Goal: Task Accomplishment & Management: Manage account settings

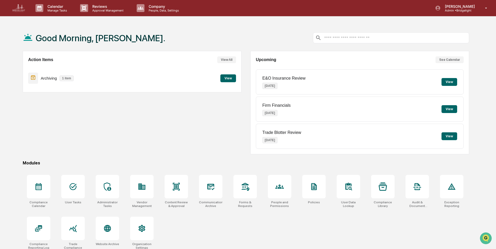
click at [155, 120] on div "Action Items View All Archiving 1 item View" at bounding box center [132, 102] width 219 height 103
click at [473, 11] on p "Admin • Bridgelight" at bounding box center [459, 11] width 37 height 4
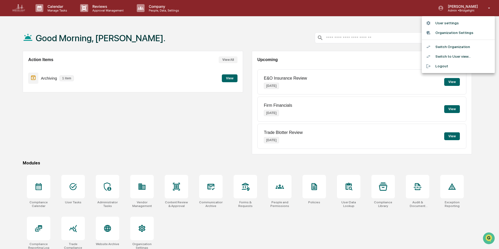
click at [452, 34] on li "Organization Settings" at bounding box center [458, 33] width 73 height 10
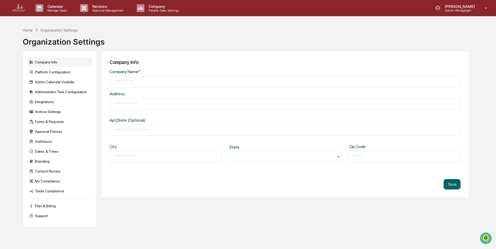
type input "**********"
type input "*********"
type input "*******"
type input "*****"
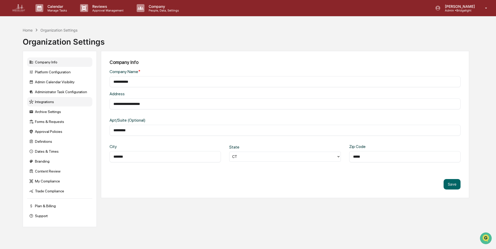
click at [51, 104] on div "Integrations" at bounding box center [59, 101] width 65 height 9
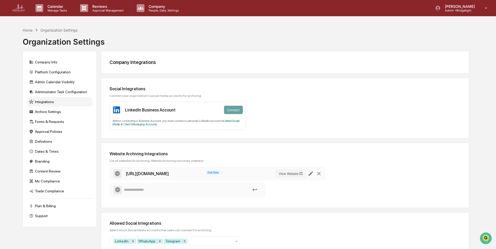
click at [227, 153] on div "Website Archiving Integrations" at bounding box center [285, 153] width 351 height 5
click at [222, 32] on div "Home Organization Settings Organization Settings" at bounding box center [246, 38] width 447 height 26
click at [438, 42] on div "Home Organization Settings Organization Settings" at bounding box center [246, 38] width 447 height 26
click at [29, 31] on div "Home" at bounding box center [28, 30] width 10 height 4
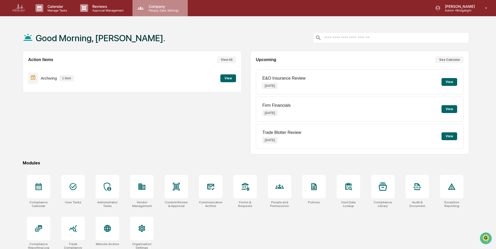
click at [158, 9] on p "People, Data, Settings" at bounding box center [163, 11] width 37 height 4
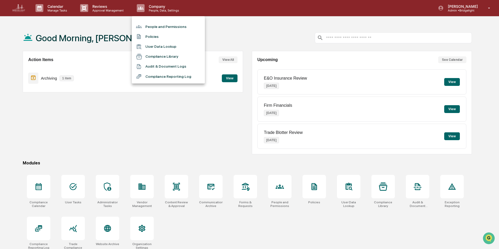
click at [110, 117] on div at bounding box center [249, 124] width 499 height 249
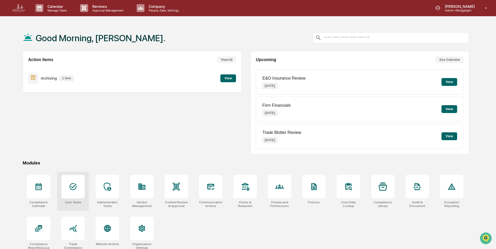
click at [72, 192] on div at bounding box center [72, 186] width 23 height 23
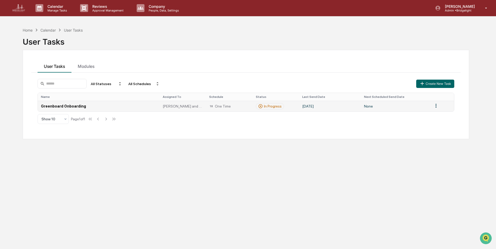
click at [61, 105] on td "Greenboard Onboarding" at bounding box center [99, 106] width 122 height 11
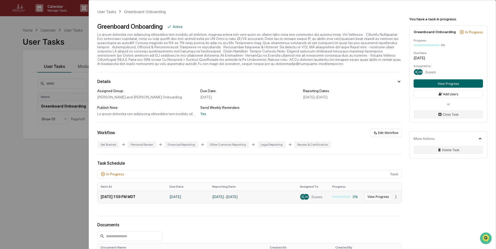
click at [380, 197] on button "View Progress" at bounding box center [378, 197] width 28 height 8
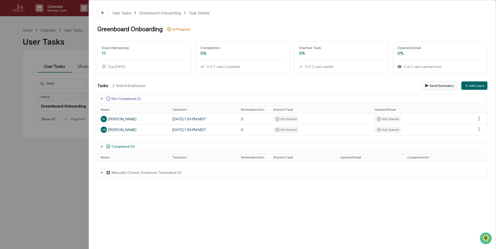
click at [430, 86] on button "Send Reminders" at bounding box center [440, 85] width 36 height 8
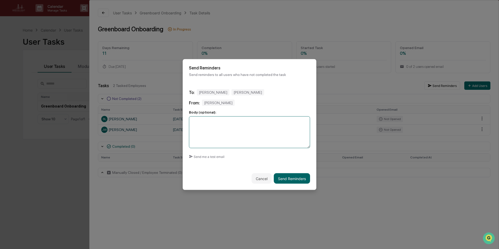
paste textarea "**********"
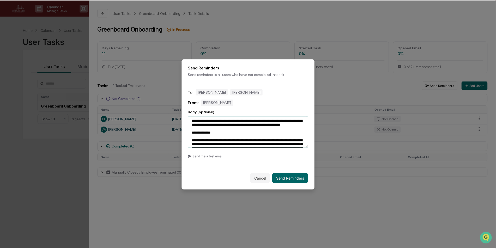
scroll to position [122, 0]
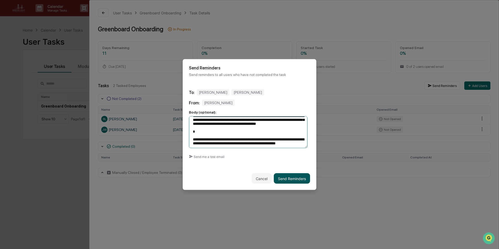
type textarea "**********"
click at [292, 178] on button "Send Reminders" at bounding box center [292, 178] width 36 height 10
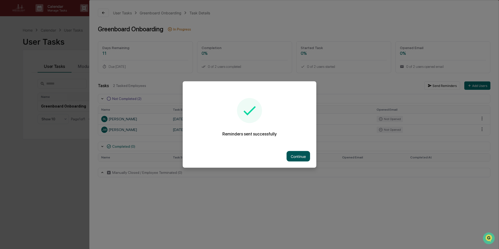
click at [293, 154] on button "Continue" at bounding box center [298, 156] width 23 height 10
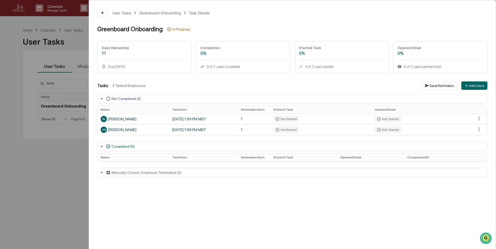
click at [76, 167] on div "User Tasks Greenboard Onboarding Task Details Greenboard Onboarding In Progress…" at bounding box center [248, 124] width 496 height 249
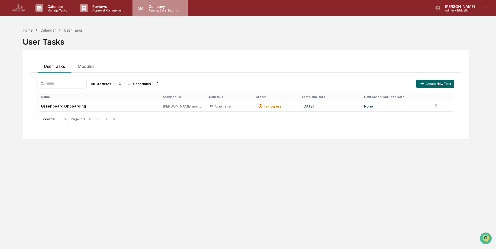
click at [152, 11] on p "People, Data, Settings" at bounding box center [163, 11] width 37 height 4
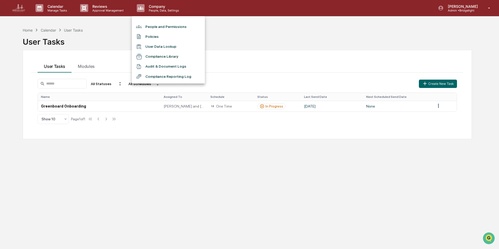
click at [153, 23] on li "People and Permissions" at bounding box center [168, 27] width 73 height 10
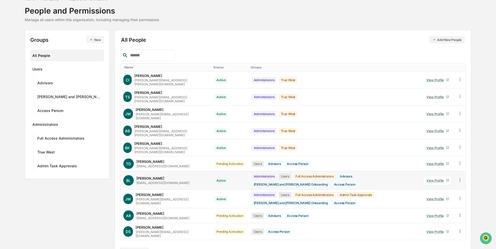
scroll to position [29, 0]
click at [447, 197] on icon at bounding box center [447, 198] width 3 height 3
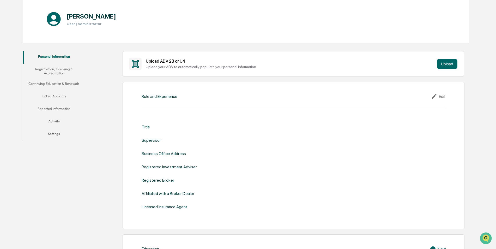
scroll to position [81, 0]
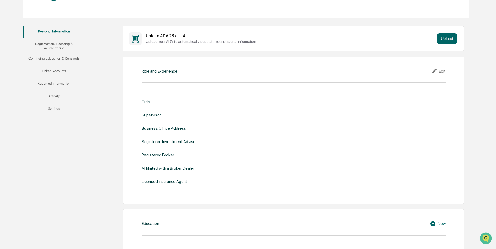
click at [53, 108] on button "Settings" at bounding box center [54, 109] width 62 height 13
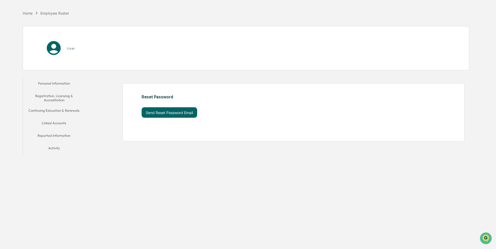
scroll to position [25, 0]
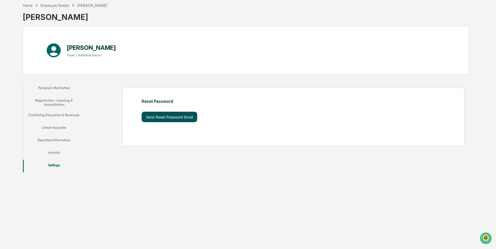
click at [165, 115] on button "Send Reset Password Email" at bounding box center [170, 117] width 56 height 10
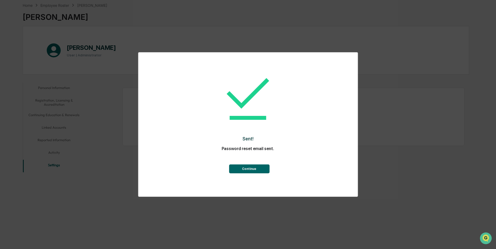
click at [248, 167] on button "Continue" at bounding box center [249, 168] width 40 height 9
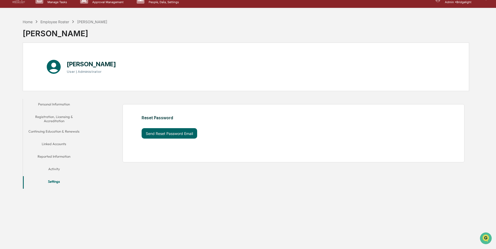
scroll to position [0, 0]
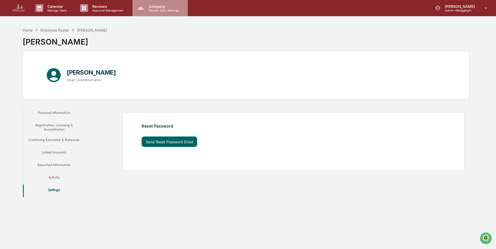
click at [162, 10] on p "People, Data, Settings" at bounding box center [163, 11] width 37 height 4
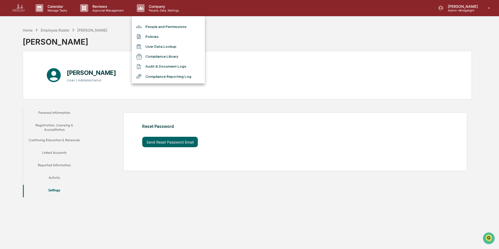
click at [159, 26] on li "People and Permissions" at bounding box center [168, 27] width 73 height 10
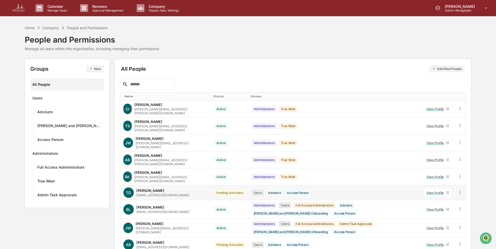
scroll to position [26, 0]
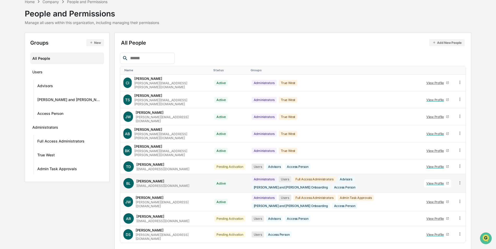
click at [449, 182] on icon at bounding box center [448, 183] width 2 height 2
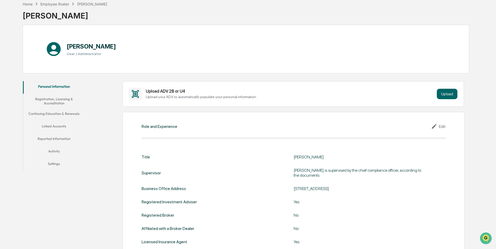
click at [55, 163] on button "Settings" at bounding box center [54, 164] width 62 height 13
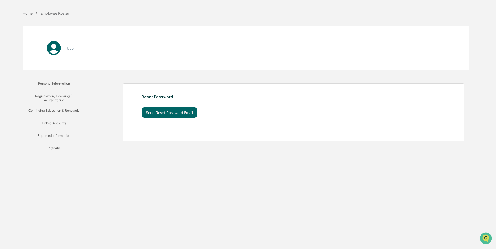
scroll to position [25, 0]
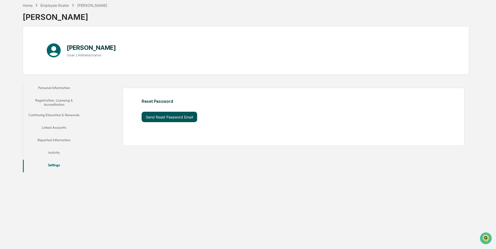
click at [168, 115] on button "Send Reset Password Email" at bounding box center [170, 117] width 56 height 10
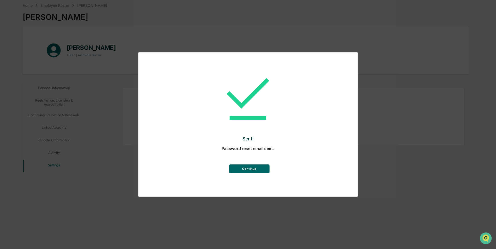
click at [247, 169] on button "Continue" at bounding box center [249, 168] width 40 height 9
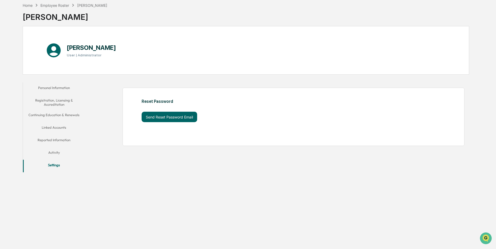
scroll to position [0, 0]
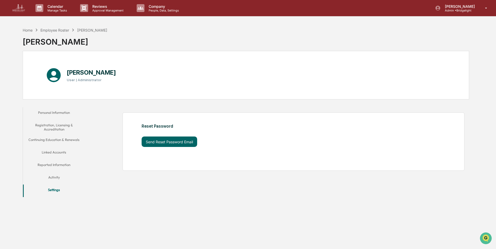
click at [195, 218] on div "Home Employee Roster [PERSON_NAME] [PERSON_NAME] [PERSON_NAME] User | Administr…" at bounding box center [246, 149] width 463 height 249
click at [225, 200] on div "Home Employee Roster [PERSON_NAME] [PERSON_NAME] [PERSON_NAME] User | Administr…" at bounding box center [246, 149] width 463 height 249
